Goal: Transaction & Acquisition: Purchase product/service

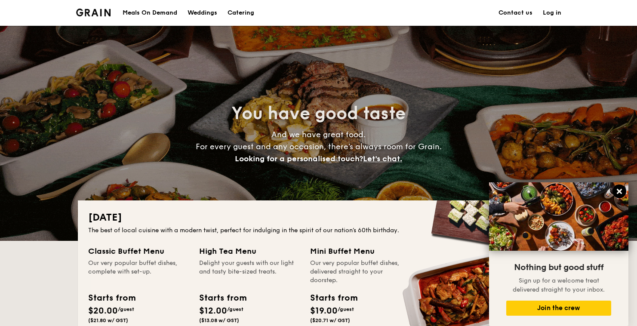
click at [618, 190] on icon at bounding box center [618, 191] width 5 height 5
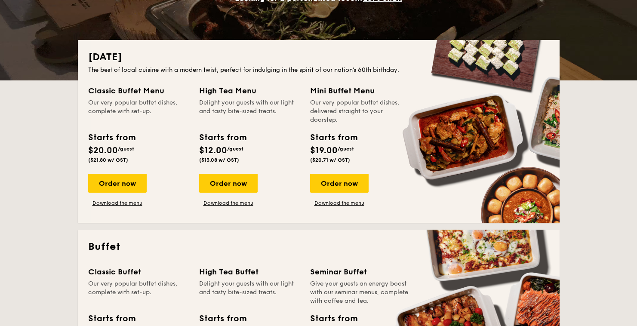
scroll to position [276, 0]
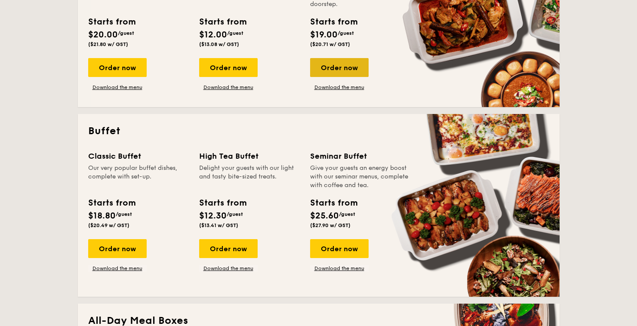
click at [340, 63] on div "Order now" at bounding box center [339, 67] width 58 height 19
click at [346, 74] on div "Order now" at bounding box center [339, 67] width 58 height 19
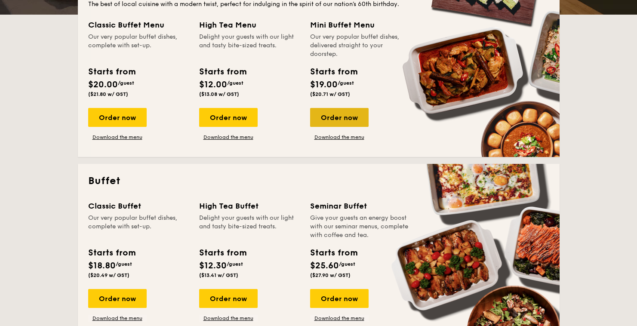
scroll to position [225, 0]
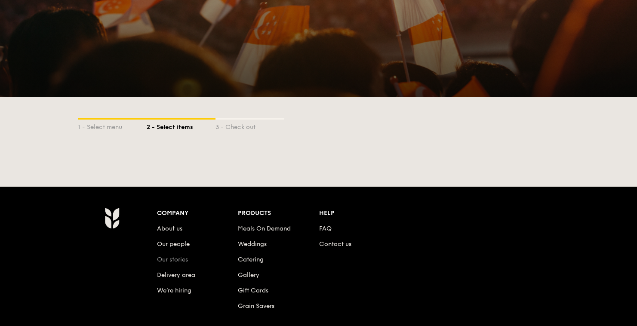
scroll to position [55, 0]
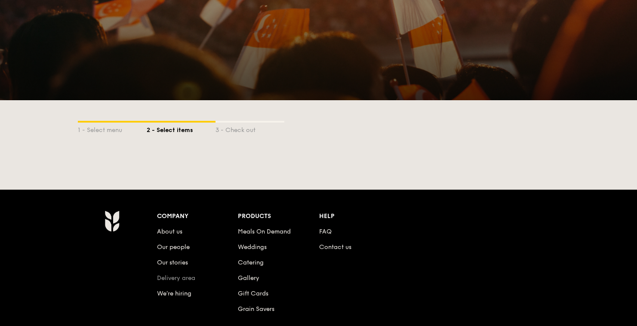
click at [181, 281] on link "Delivery area" at bounding box center [176, 277] width 38 height 7
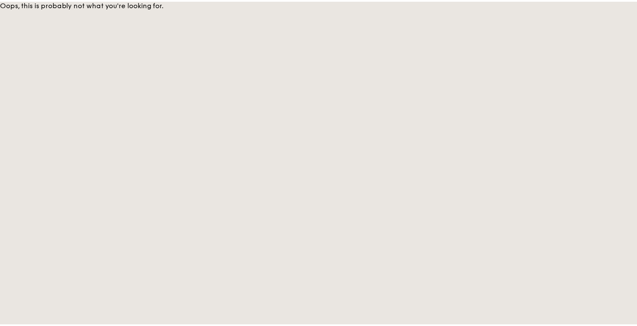
scroll to position [55, 0]
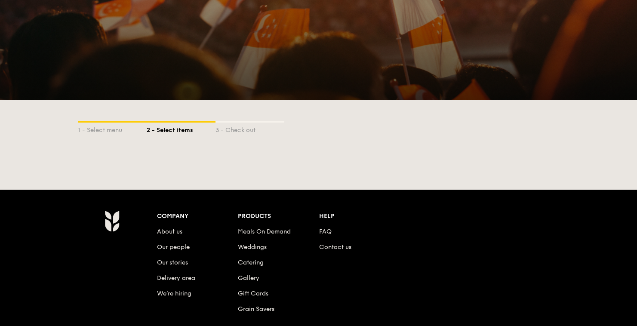
scroll to position [225, 0]
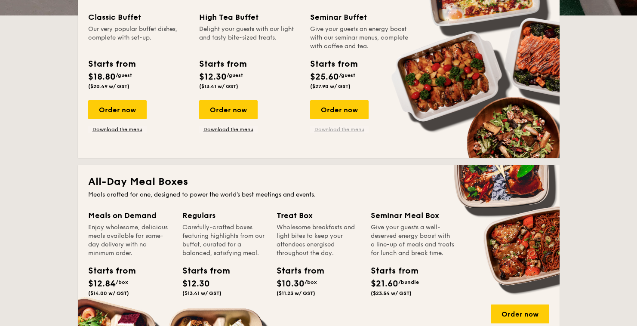
click at [336, 131] on link "Download the menu" at bounding box center [339, 129] width 58 height 7
